Goal: Task Accomplishment & Management: Complete application form

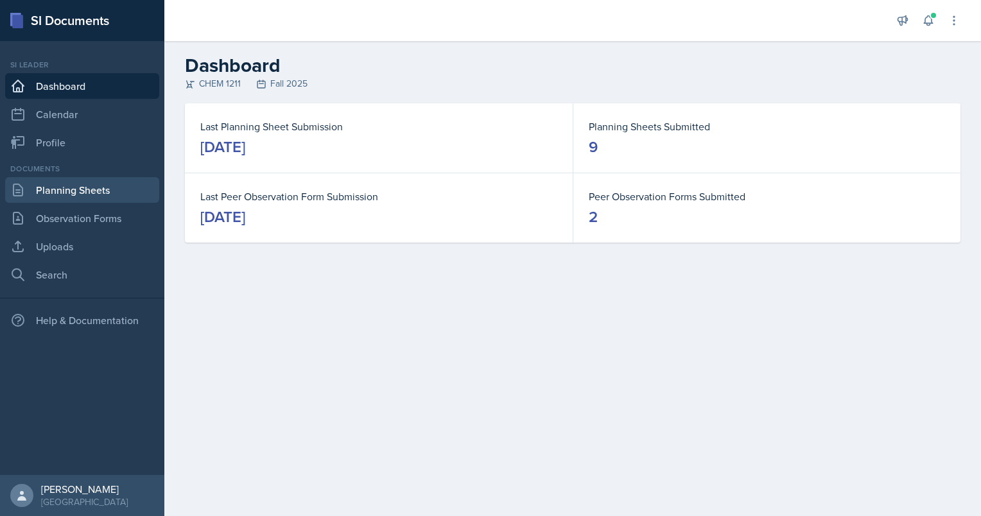
click at [74, 192] on link "Planning Sheets" at bounding box center [82, 190] width 154 height 26
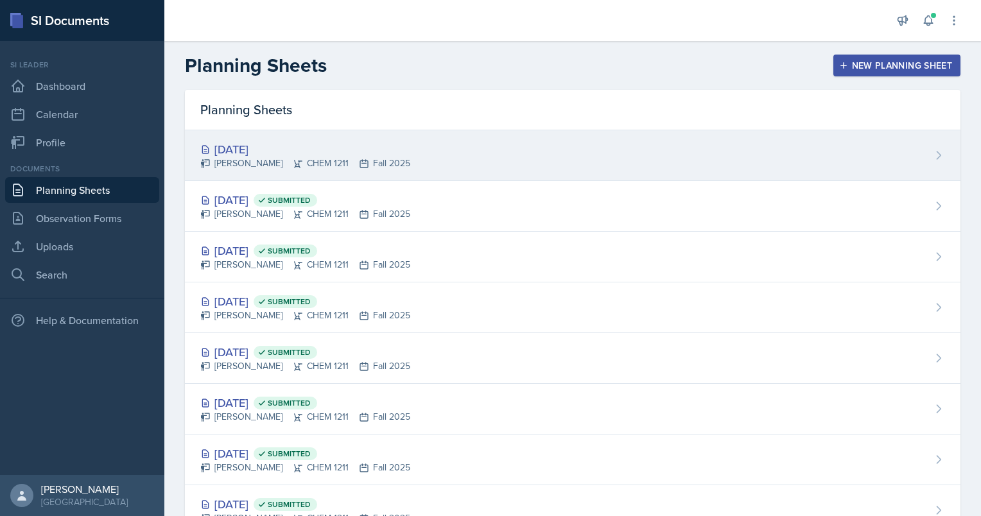
click at [302, 159] on div "[PERSON_NAME] CHEM 1211 Fall 2025" at bounding box center [305, 163] width 210 height 13
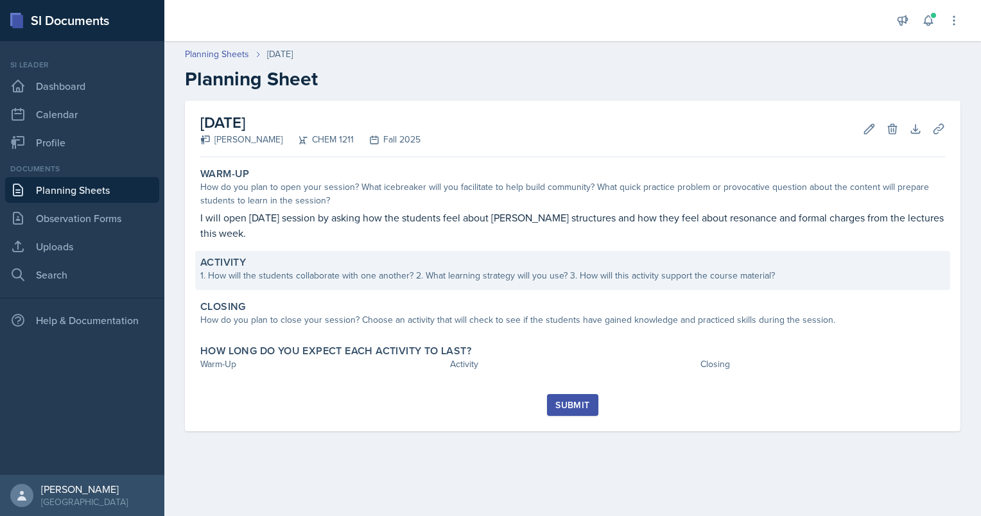
click at [421, 269] on div "1. How will the students collaborate with one another? 2. What learning strateg…" at bounding box center [572, 275] width 745 height 13
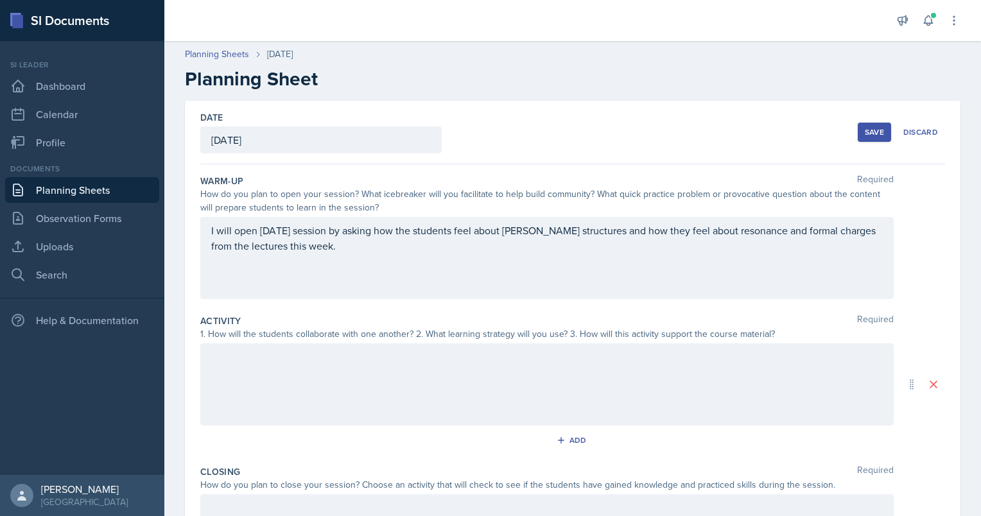
click at [292, 371] on div at bounding box center [547, 385] width 694 height 82
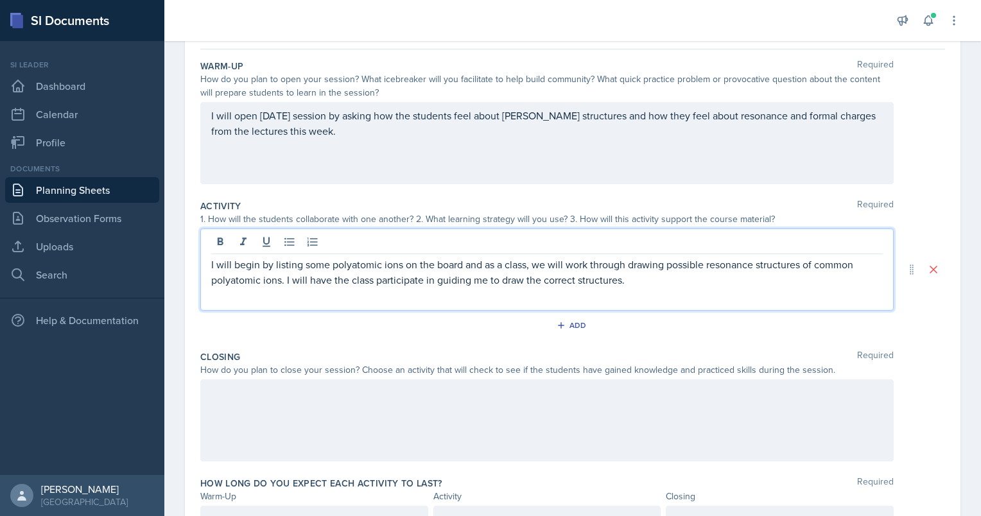
scroll to position [116, 0]
click at [564, 330] on button "Add" at bounding box center [573, 324] width 42 height 19
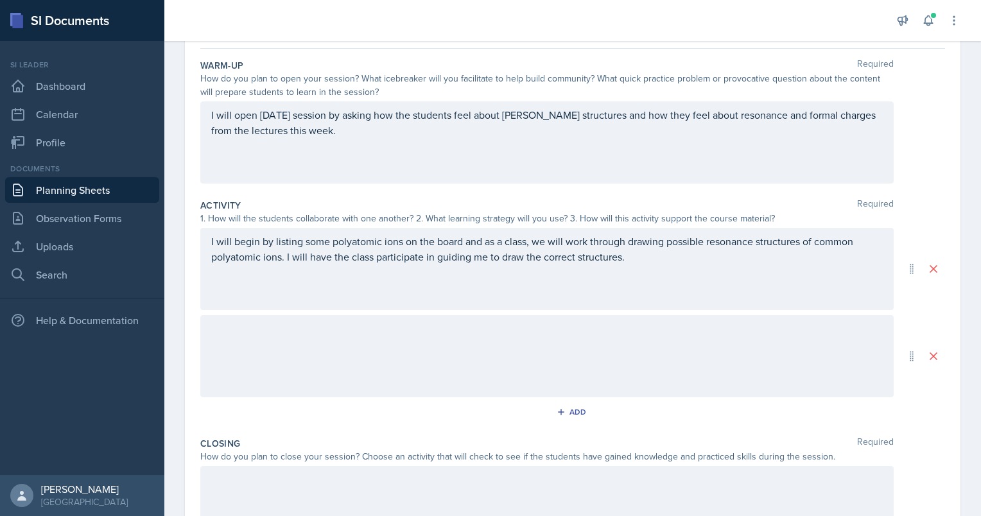
click at [252, 337] on div at bounding box center [547, 356] width 694 height 82
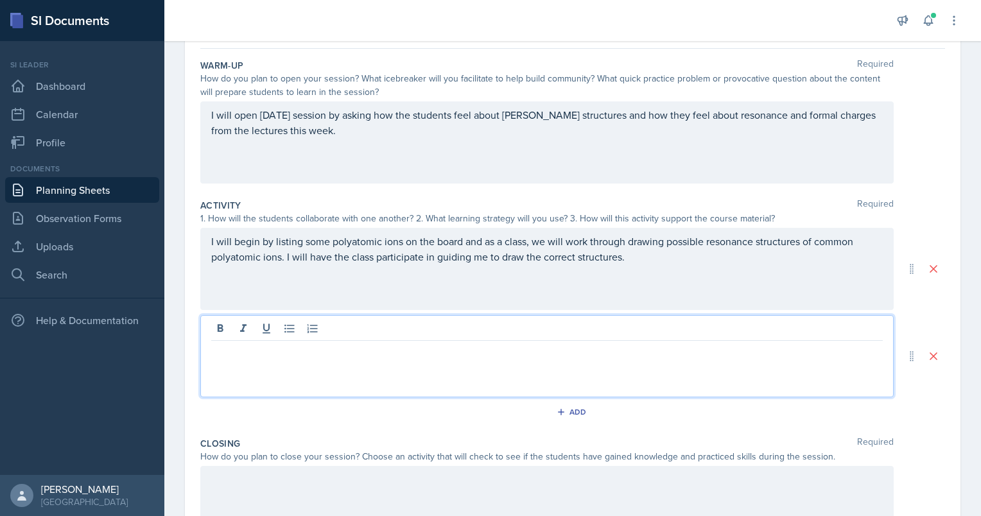
scroll to position [138, 0]
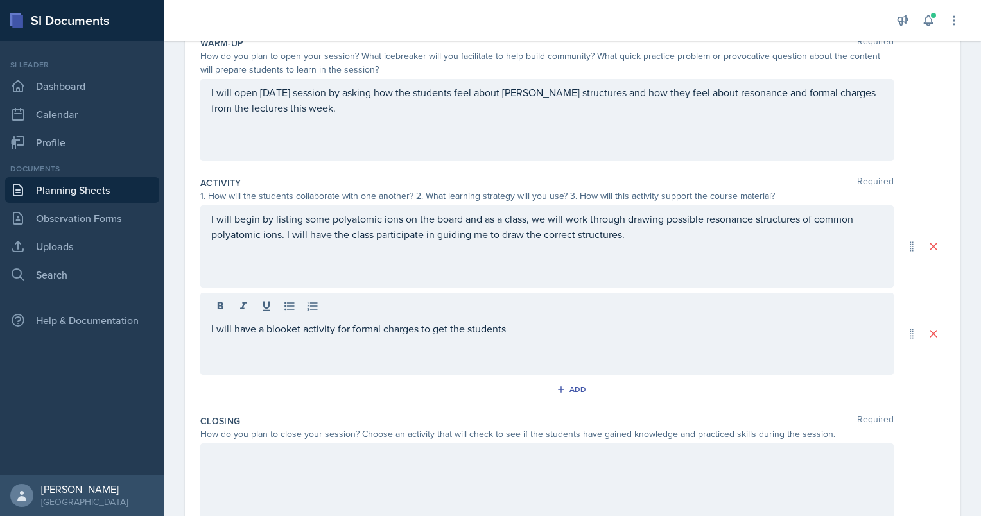
click at [535, 337] on div "I will have a blooket activity for formal charges to get the students" at bounding box center [547, 334] width 694 height 82
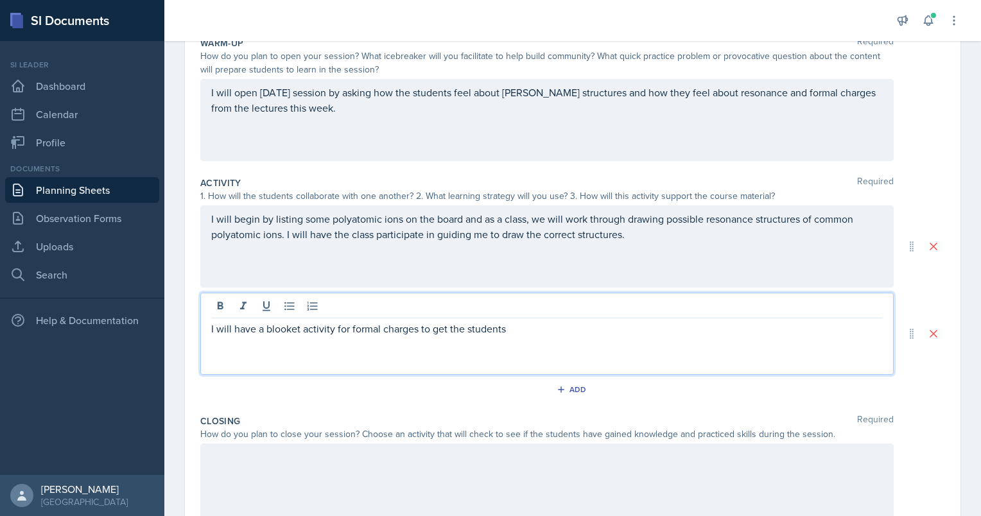
click at [520, 321] on p "I will have a blooket activity for formal charges to get the students" at bounding box center [547, 328] width 672 height 15
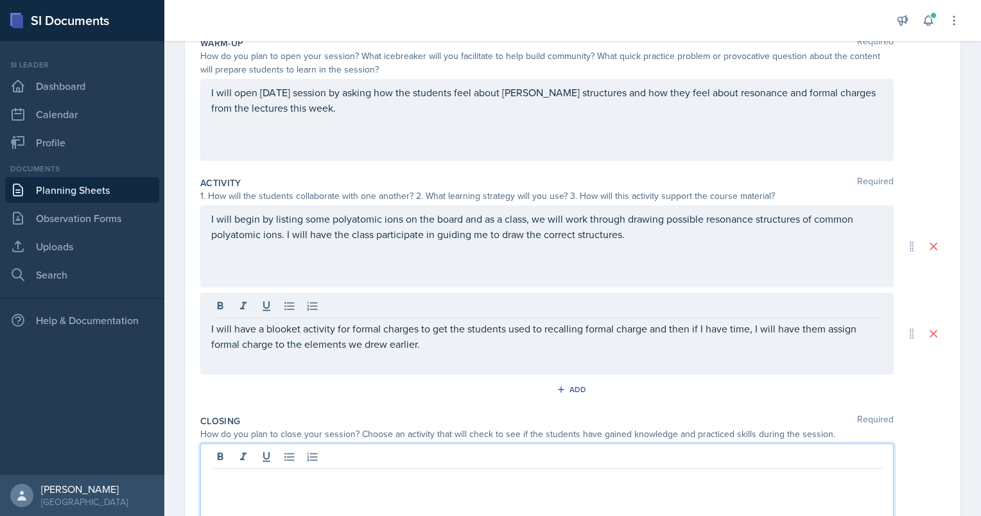
click at [365, 451] on div at bounding box center [547, 485] width 694 height 82
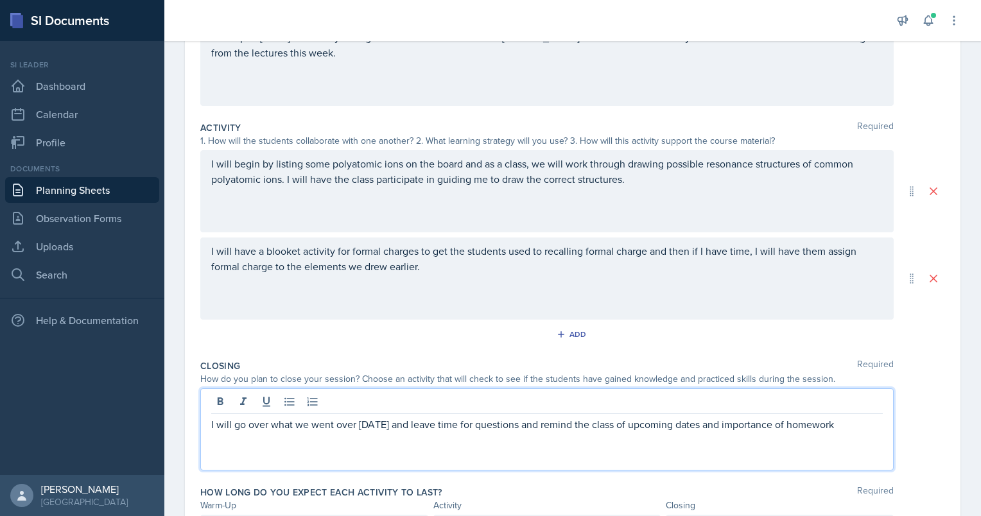
scroll to position [270, 0]
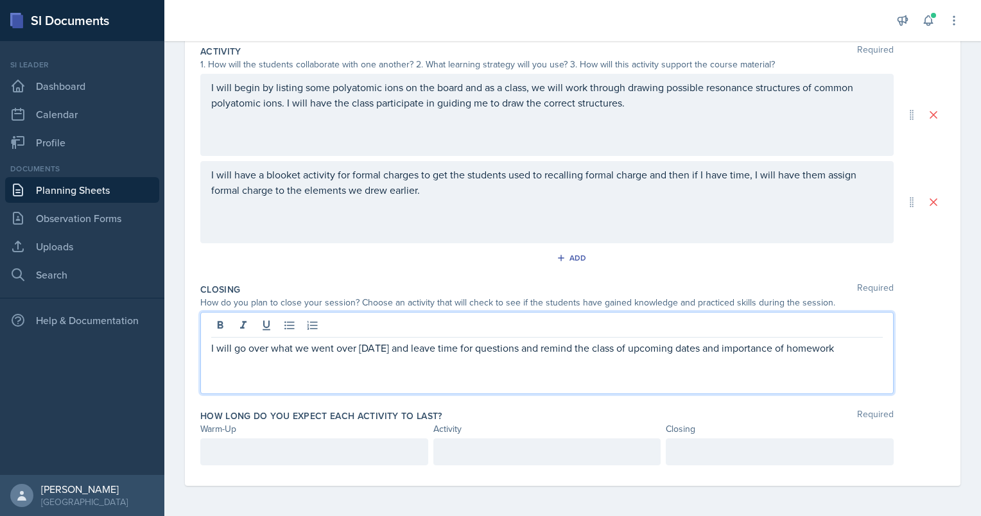
click at [270, 455] on p at bounding box center [314, 451] width 206 height 15
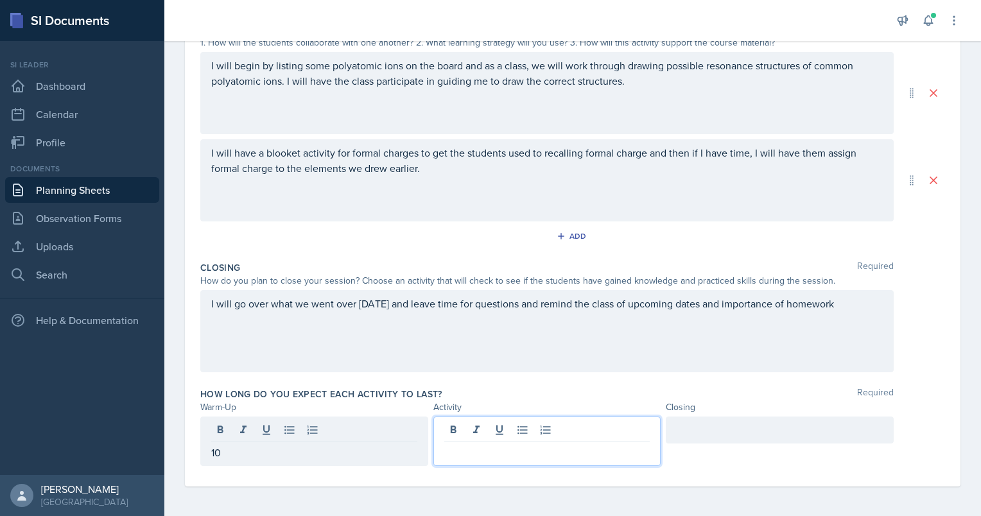
click at [496, 428] on div at bounding box center [547, 441] width 228 height 49
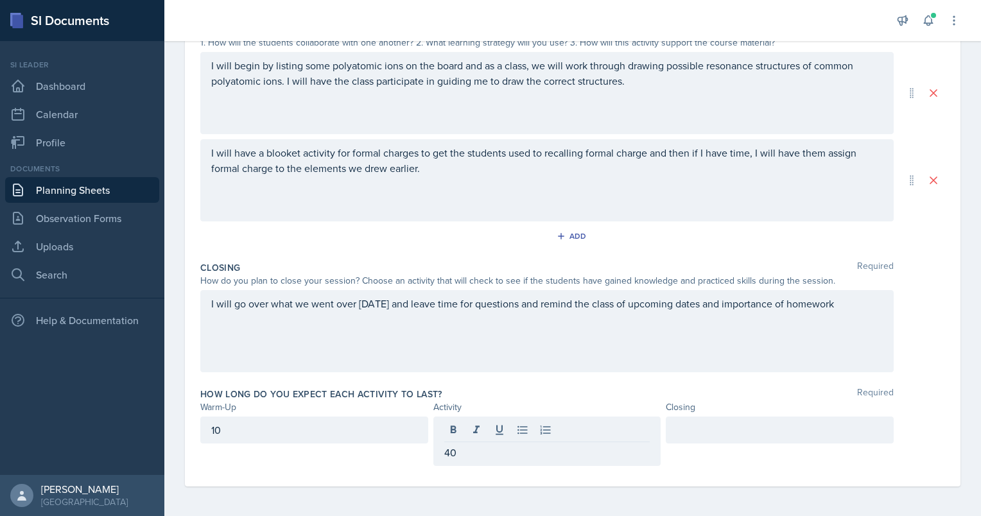
click at [666, 419] on div at bounding box center [780, 430] width 228 height 27
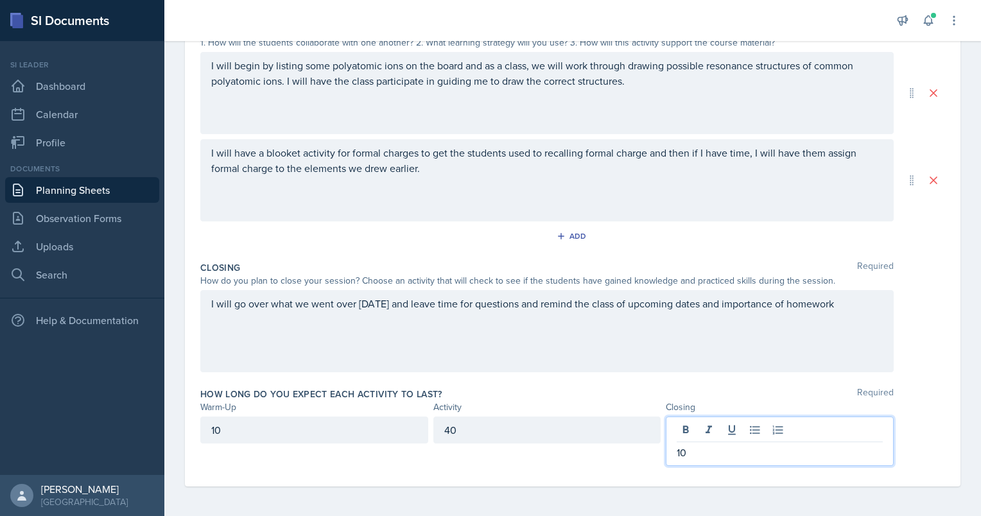
scroll to position [0, 0]
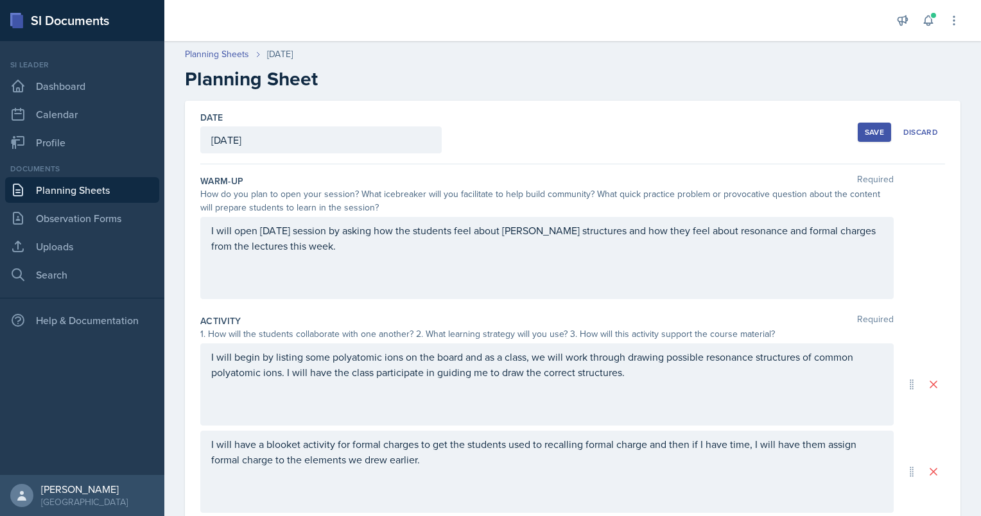
click at [865, 132] on div "Save" at bounding box center [874, 132] width 19 height 10
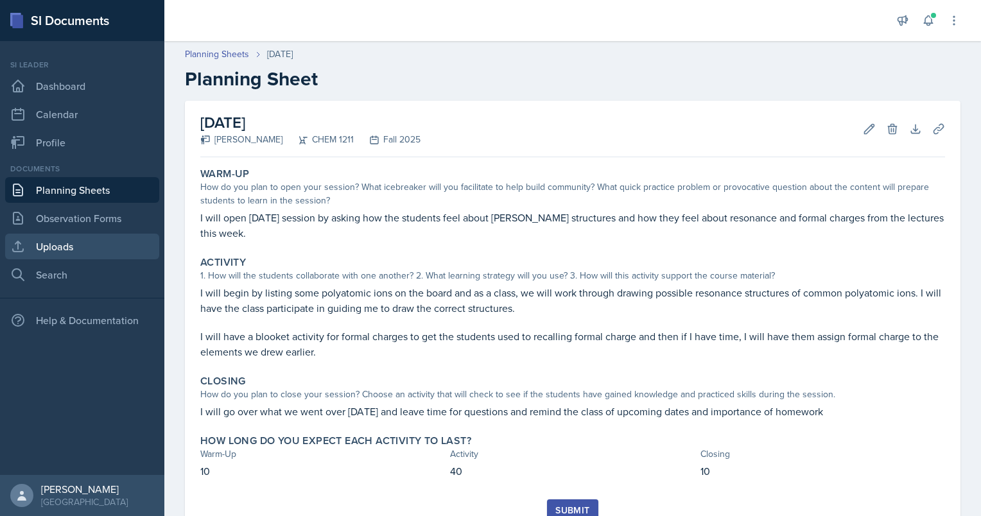
click at [51, 250] on link "Uploads" at bounding box center [82, 247] width 154 height 26
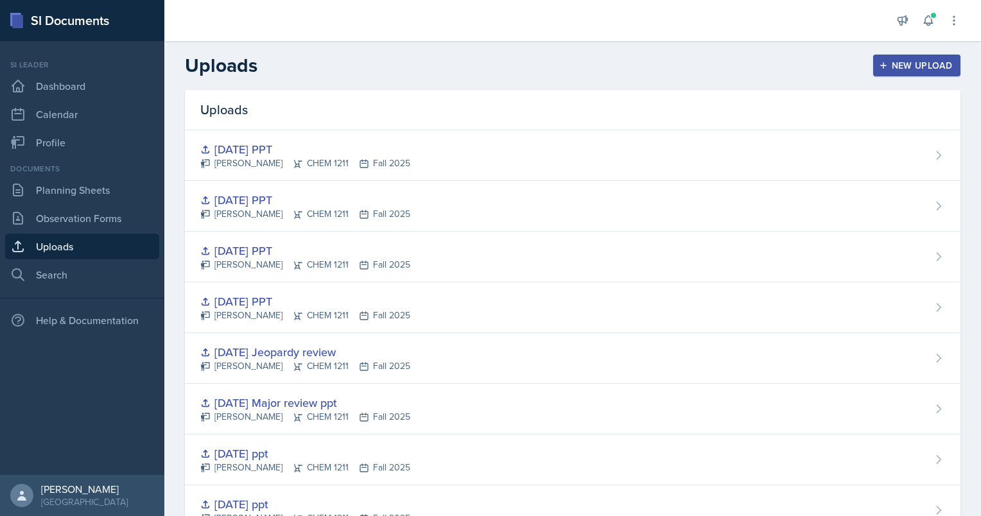
click at [887, 69] on div "New Upload" at bounding box center [917, 65] width 71 height 10
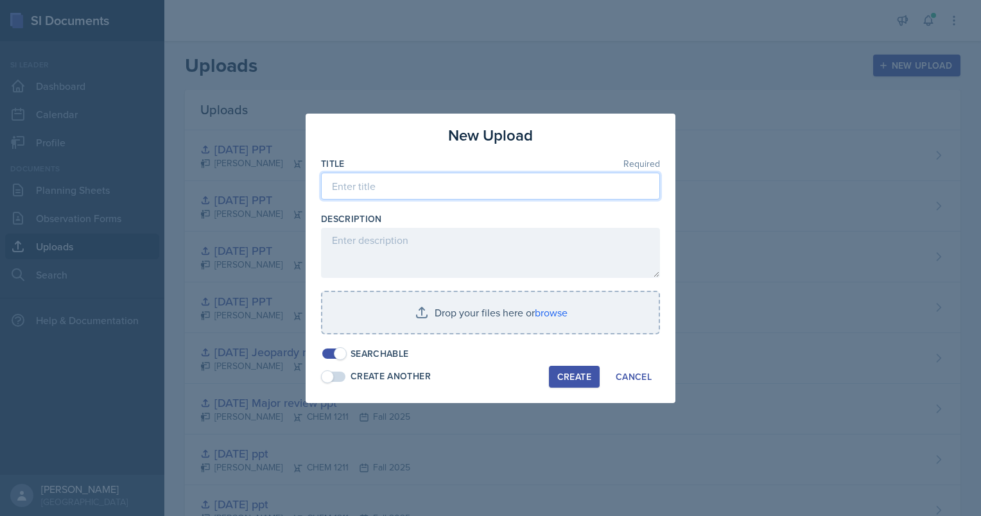
click at [353, 189] on input at bounding box center [490, 186] width 339 height 27
type input "s"
type input "[DATE] PPT"
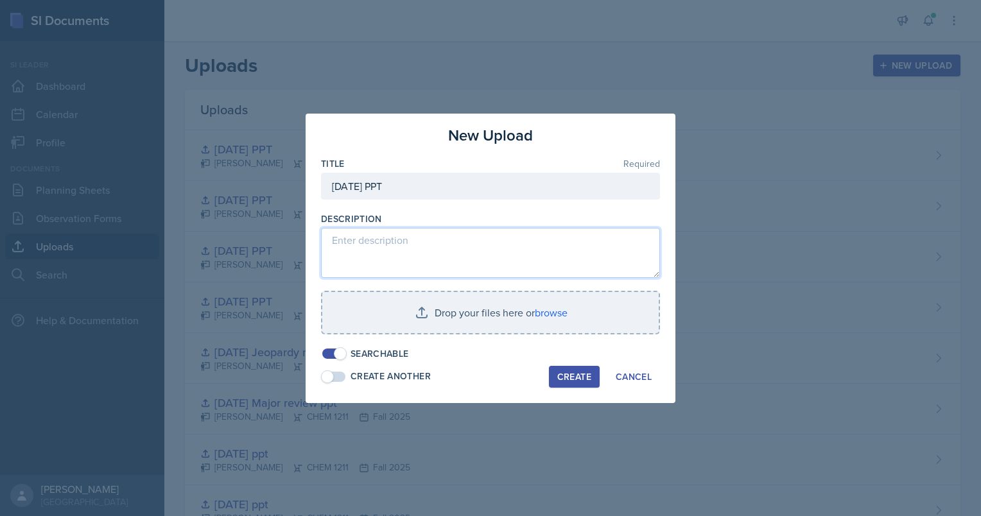
click at [352, 232] on textarea at bounding box center [490, 253] width 339 height 50
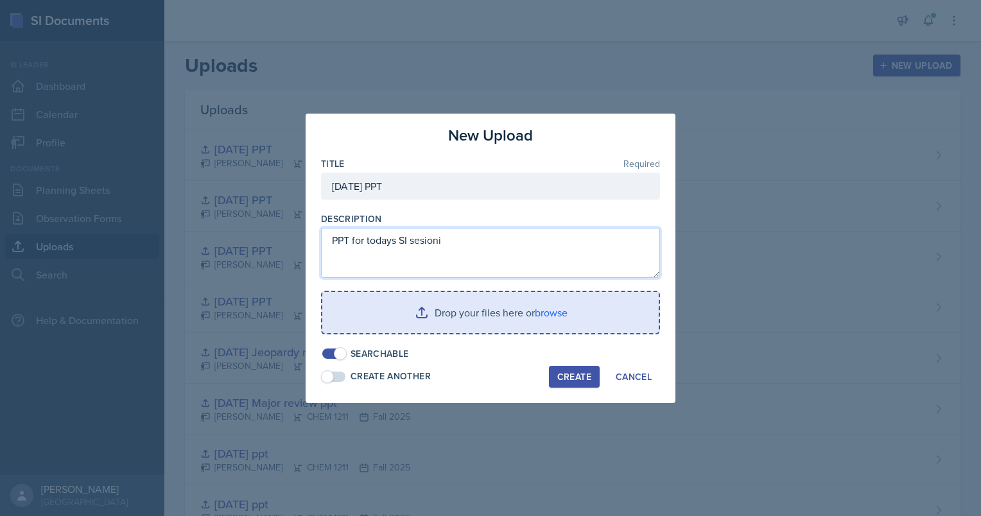
type textarea "PPT for todays SI sesioni"
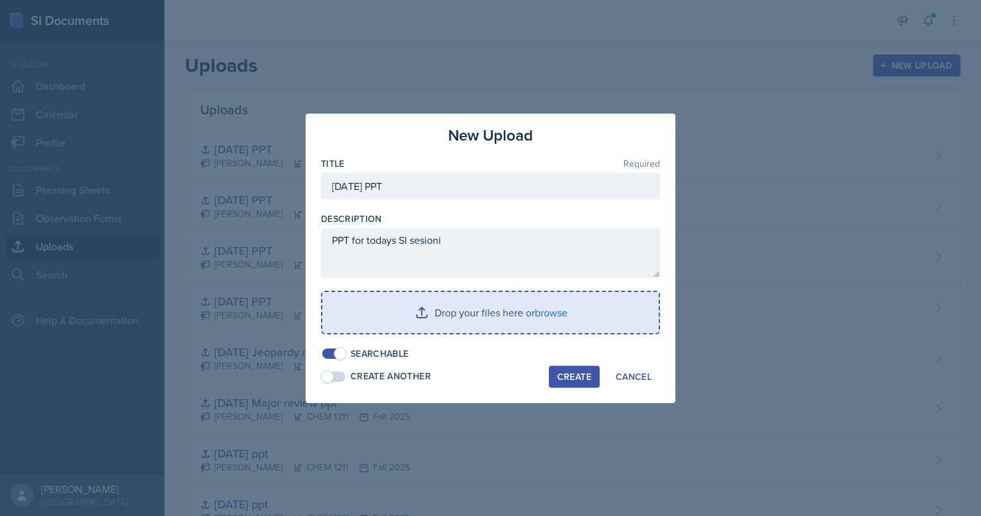
click at [492, 308] on input "file" at bounding box center [490, 312] width 337 height 41
click at [567, 317] on input "file" at bounding box center [490, 312] width 337 height 41
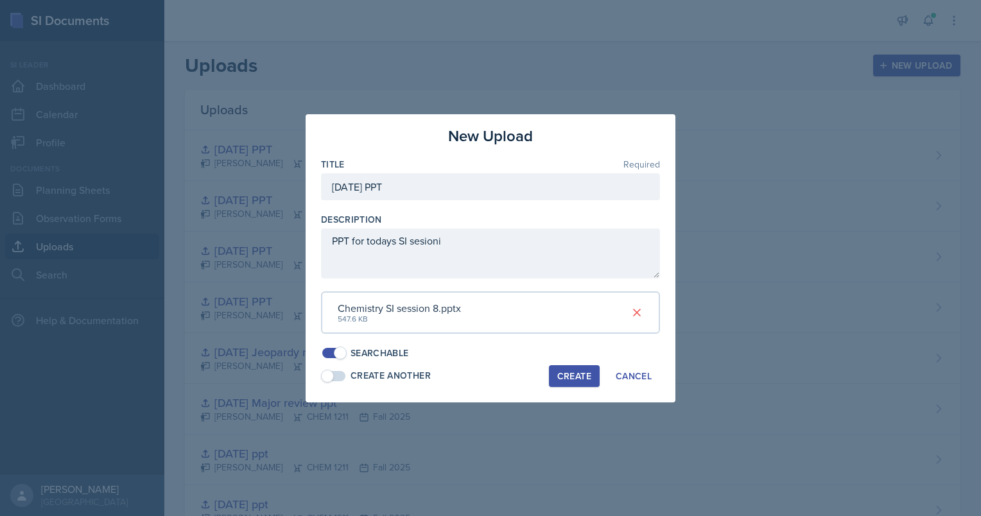
click at [587, 374] on div "Create" at bounding box center [574, 376] width 34 height 10
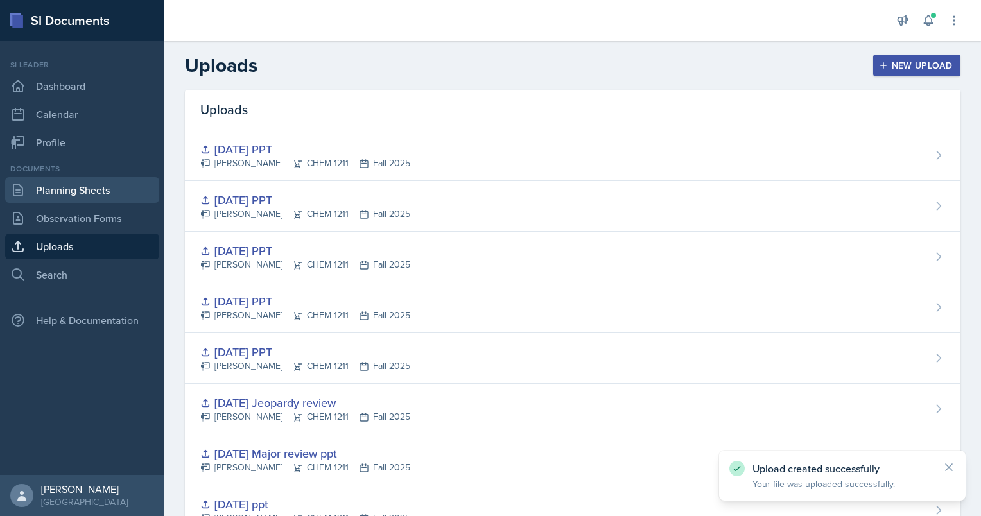
click at [78, 197] on link "Planning Sheets" at bounding box center [82, 190] width 154 height 26
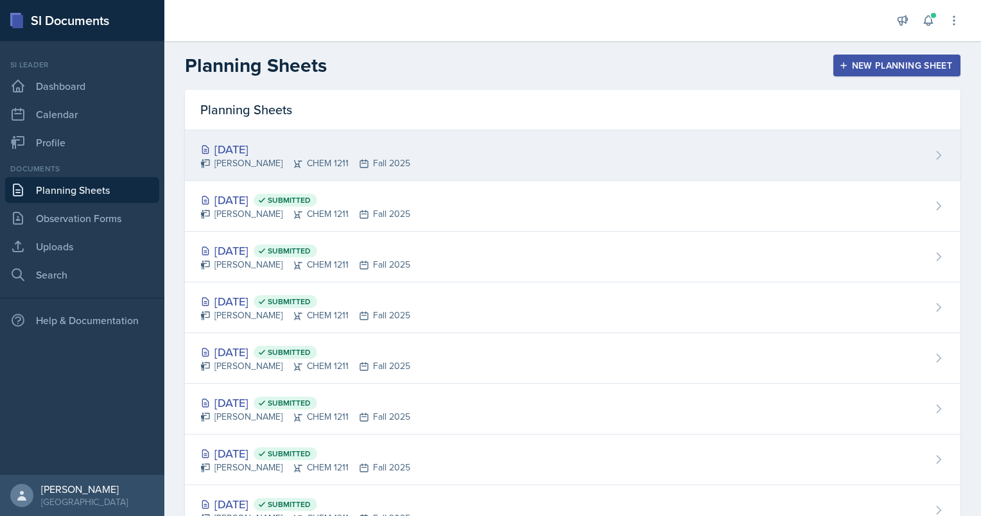
click at [263, 161] on div "[PERSON_NAME] CHEM 1211 Fall 2025" at bounding box center [305, 163] width 210 height 13
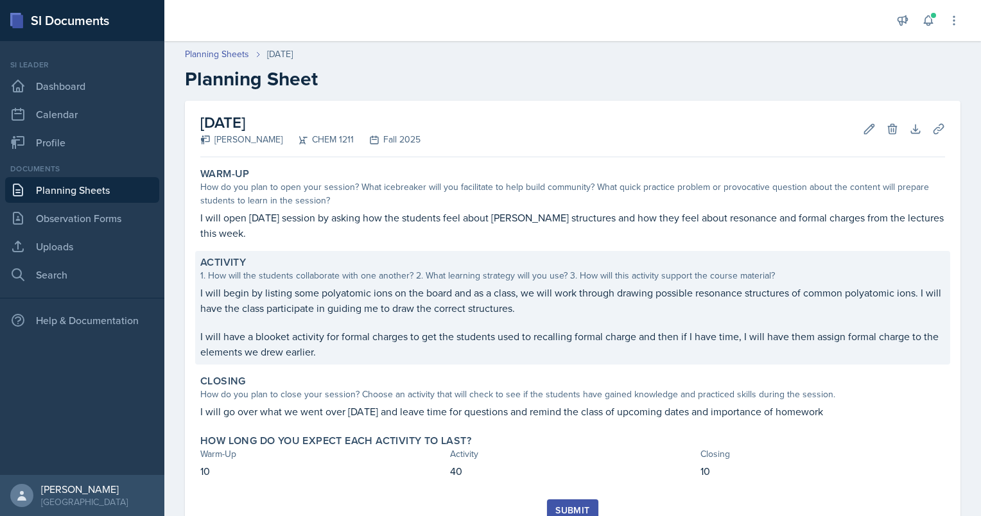
scroll to position [51, 0]
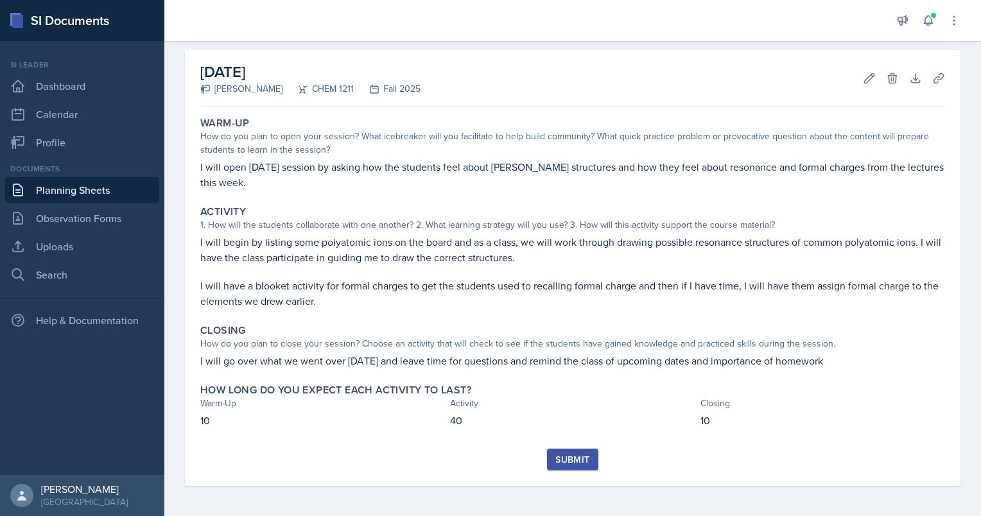
click at [575, 458] on div "Submit" at bounding box center [573, 460] width 34 height 10
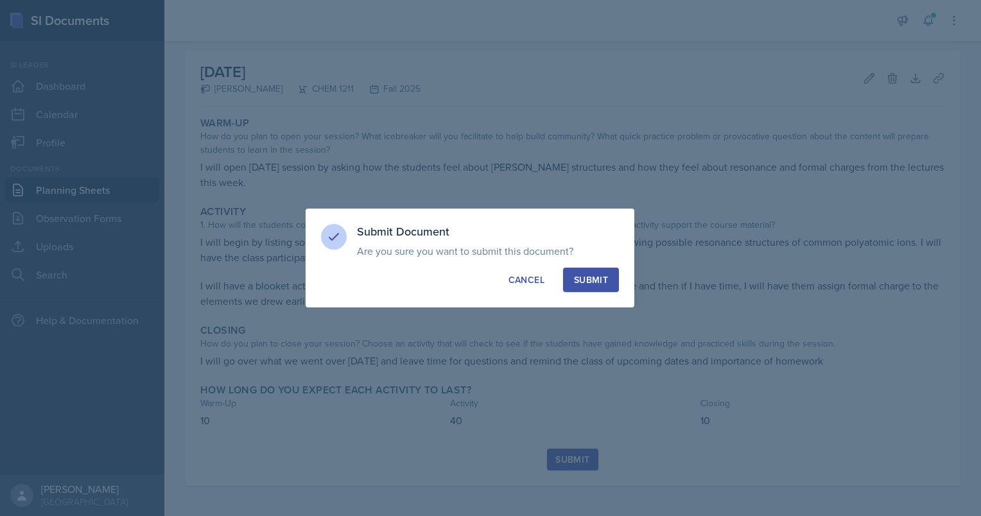
click at [574, 271] on button "Submit" at bounding box center [591, 280] width 56 height 24
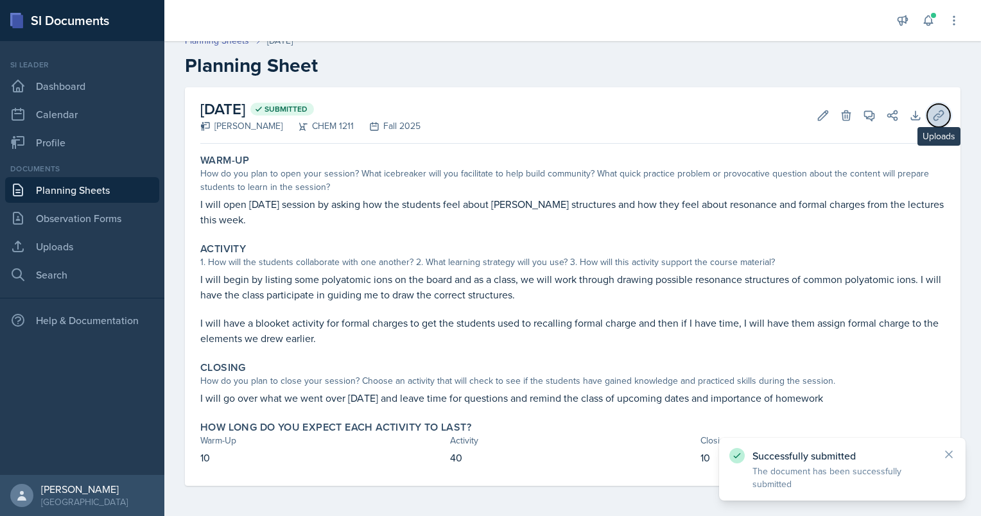
click at [934, 116] on icon at bounding box center [939, 115] width 10 height 10
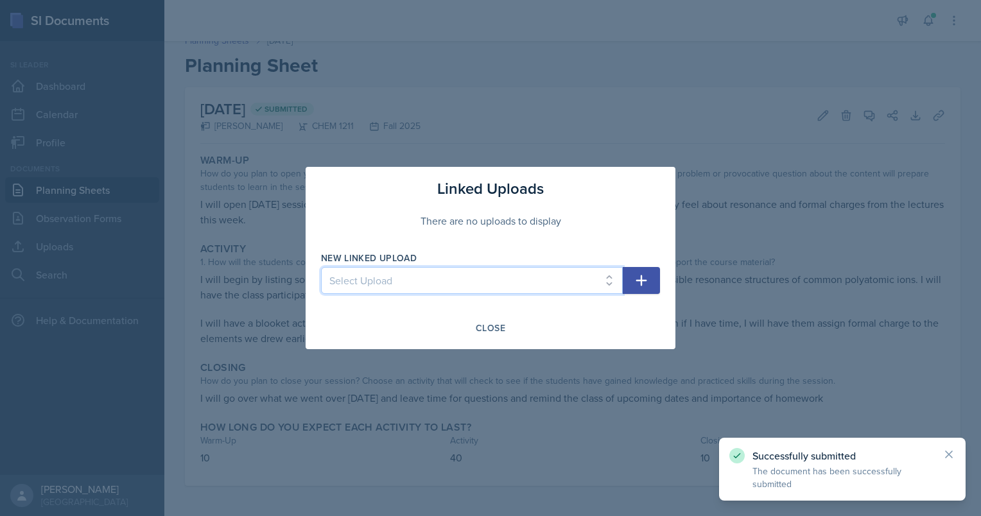
click at [532, 288] on select "Select Upload SI training mock session PPT [DATE] PPT [DATE] ppt [DATE] ppt [DA…" at bounding box center [472, 280] width 302 height 27
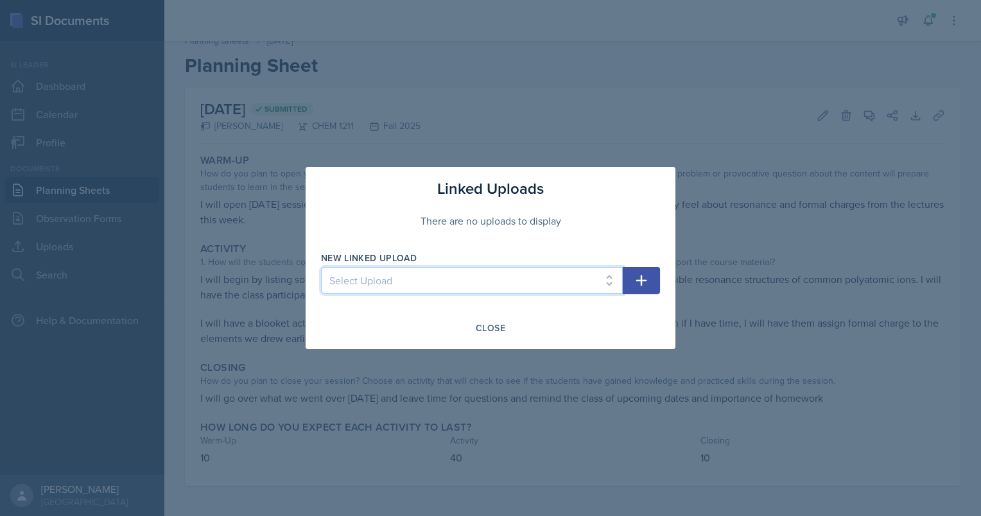
select select "8a8d65ee-b018-4fd3-bd73-3f3881bde500"
click at [321, 267] on select "Select Upload SI training mock session PPT [DATE] PPT [DATE] ppt [DATE] ppt [DA…" at bounding box center [472, 280] width 302 height 27
click at [647, 283] on icon "button" at bounding box center [641, 280] width 15 height 15
select select
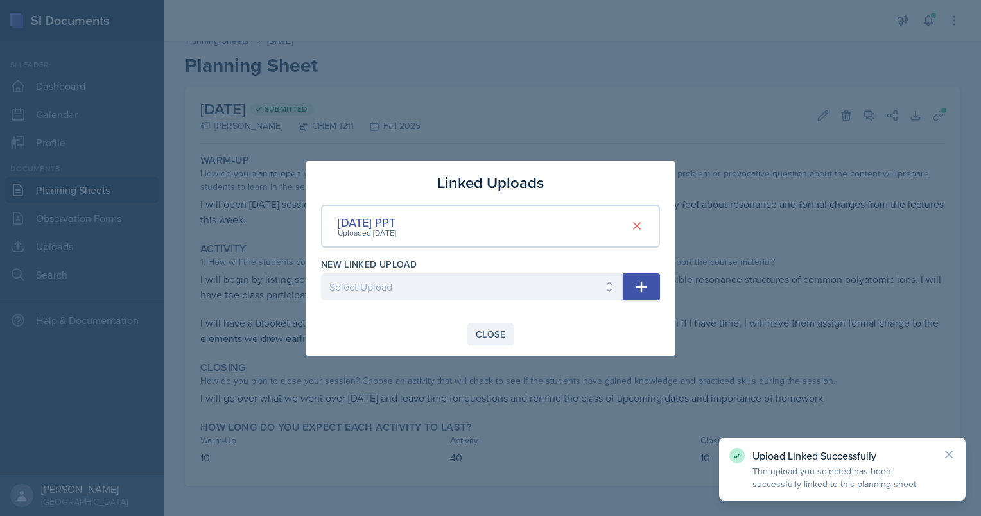
click at [496, 330] on div "Close" at bounding box center [491, 334] width 30 height 10
